Goal: Information Seeking & Learning: Learn about a topic

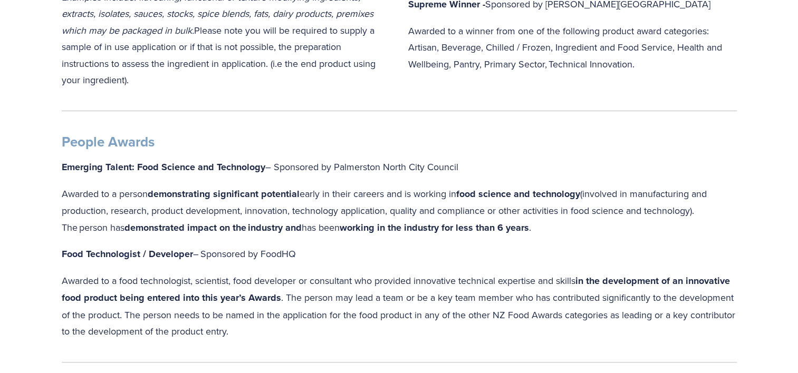
scroll to position [1002, 0]
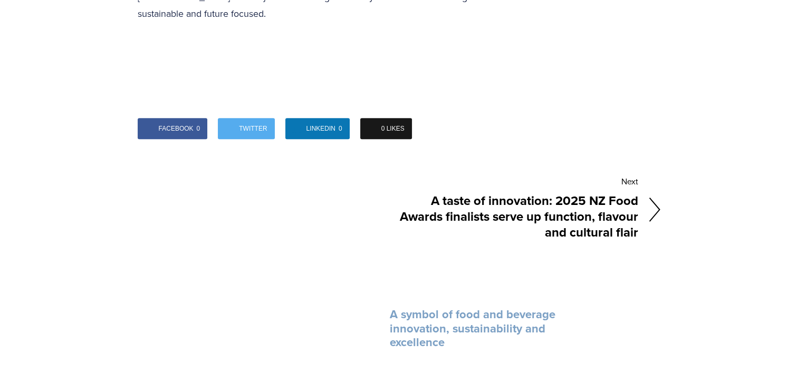
scroll to position [1108, 0]
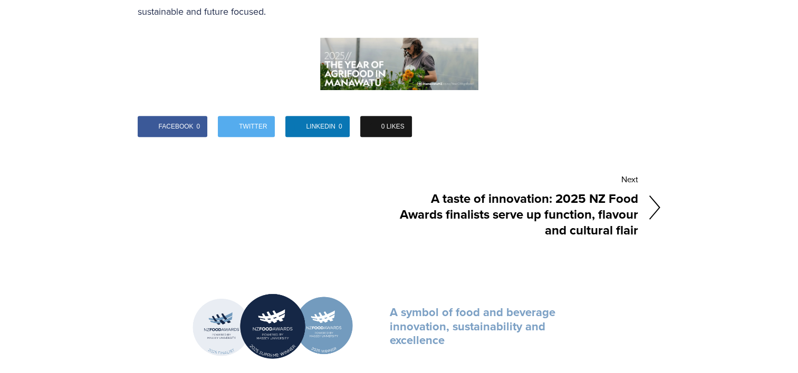
click at [630, 171] on div "Next" at bounding box center [518, 180] width 239 height 18
